Goal: Navigation & Orientation: Find specific page/section

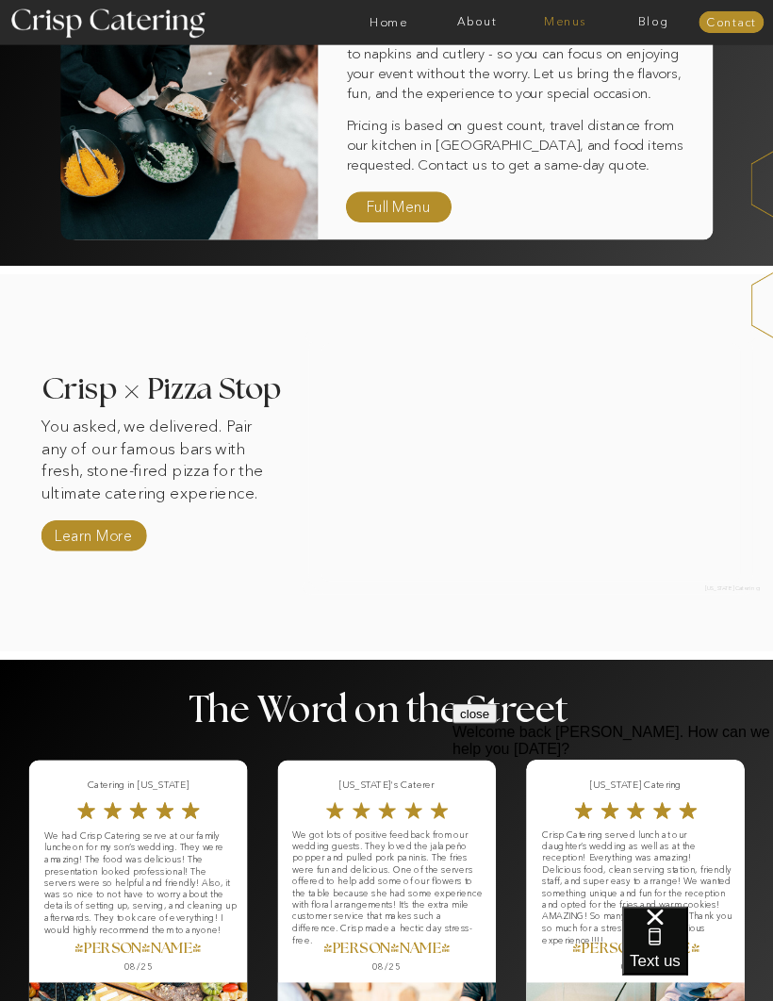
scroll to position [979, 0]
click at [557, 26] on nav "Menus" at bounding box center [565, 22] width 89 height 13
click at [296, 15] on div at bounding box center [437, 22] width 2042 height 45
click at [548, 24] on nav "Menus" at bounding box center [565, 22] width 89 height 13
click at [364, 204] on nav "Full Menu" at bounding box center [398, 208] width 74 height 23
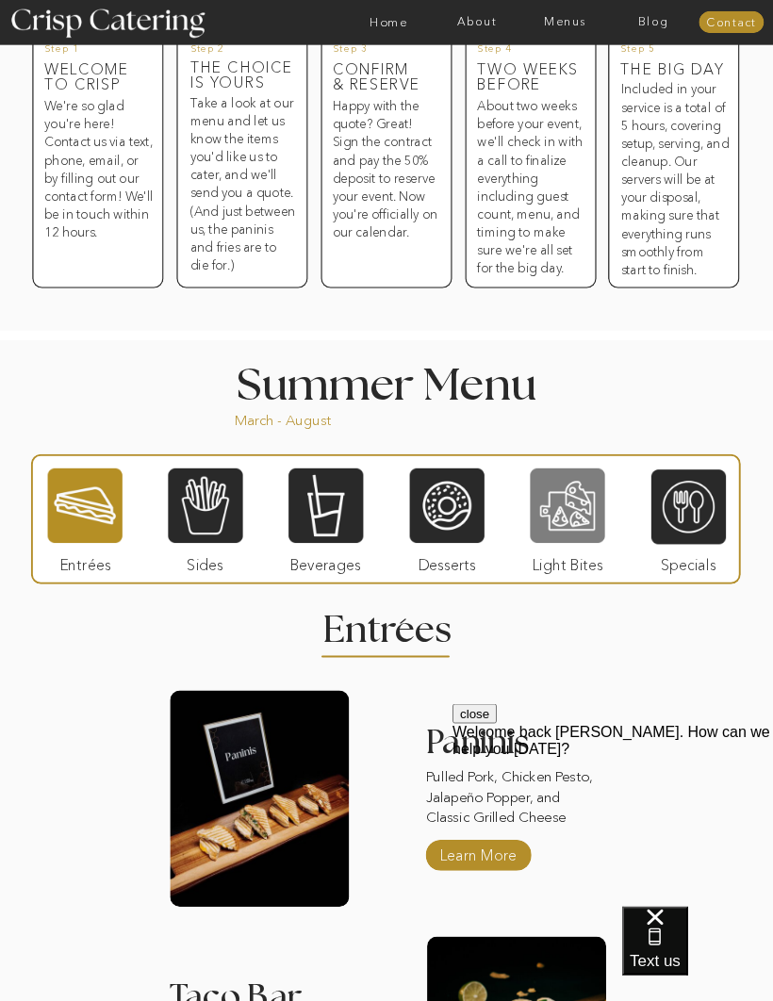
scroll to position [762, 0]
click at [553, 508] on div at bounding box center [567, 504] width 74 height 77
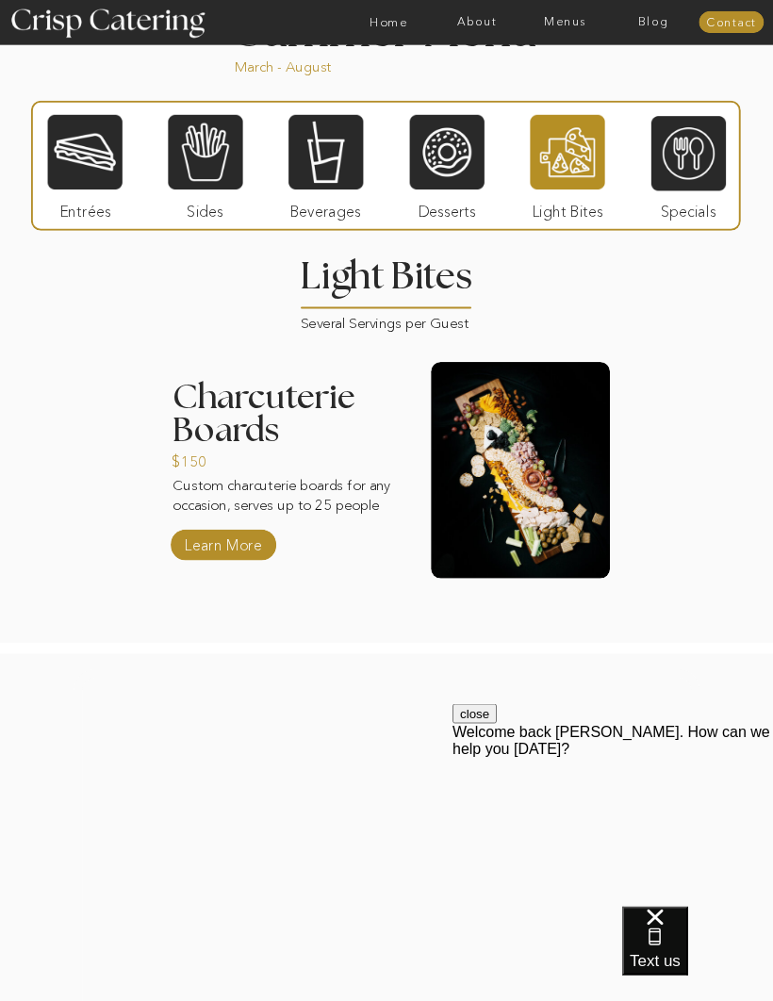
scroll to position [1116, 0]
click at [176, 543] on div at bounding box center [224, 545] width 106 height 31
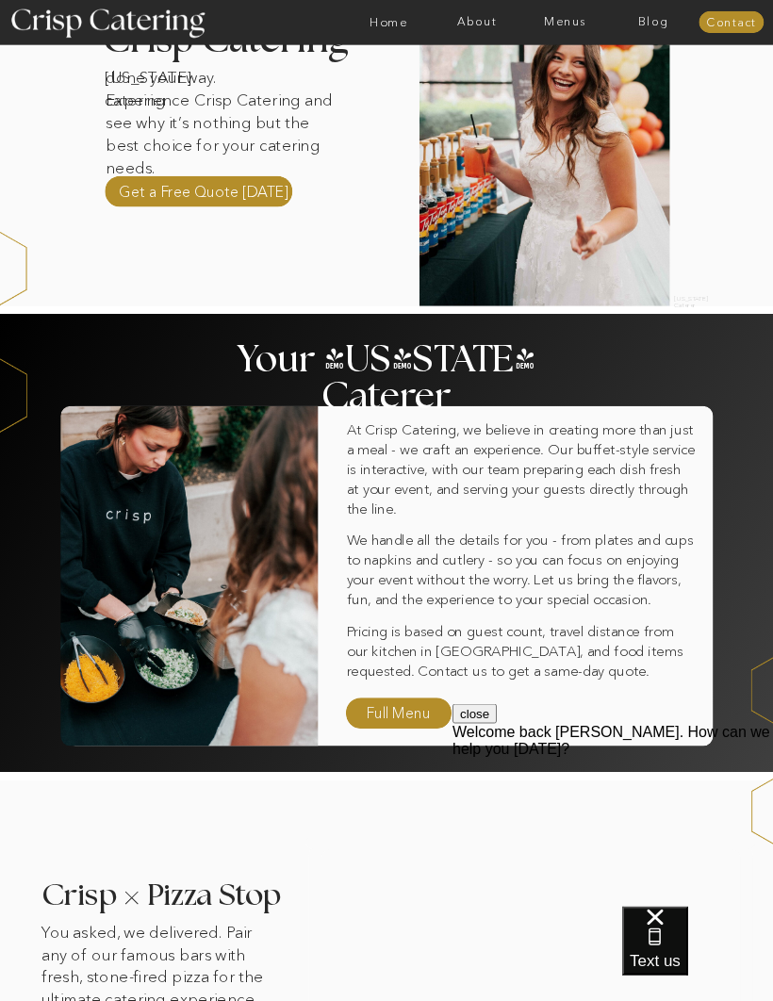
scroll to position [470, 0]
